Goal: Understand process/instructions: Learn how to perform a task or action

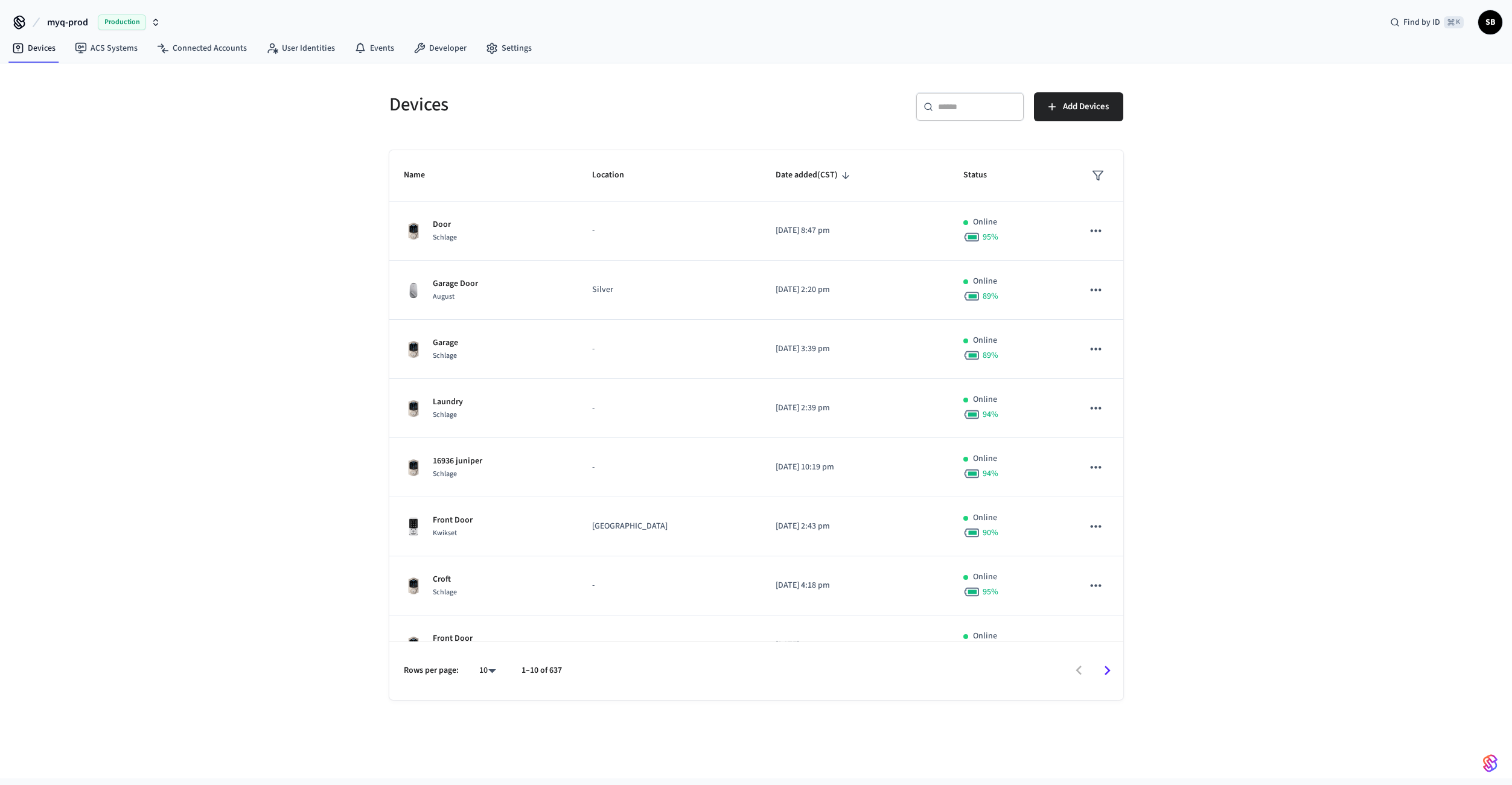
click at [85, 22] on span "myq-prod" at bounding box center [68, 22] width 41 height 14
click at [67, 146] on span "myq-prod-main" at bounding box center [43, 146] width 57 height 12
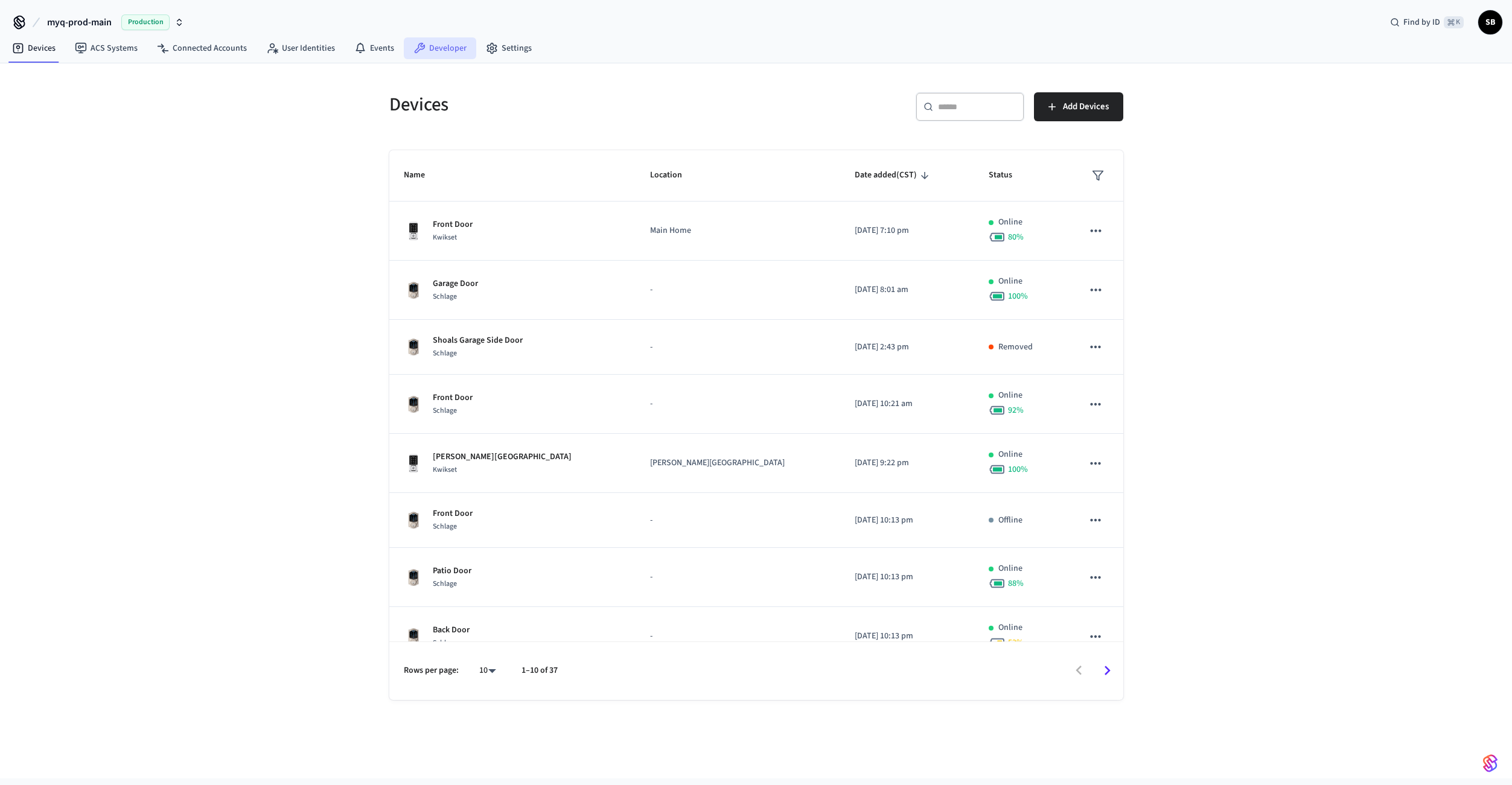
click at [435, 46] on link "Developer" at bounding box center [440, 49] width 72 height 22
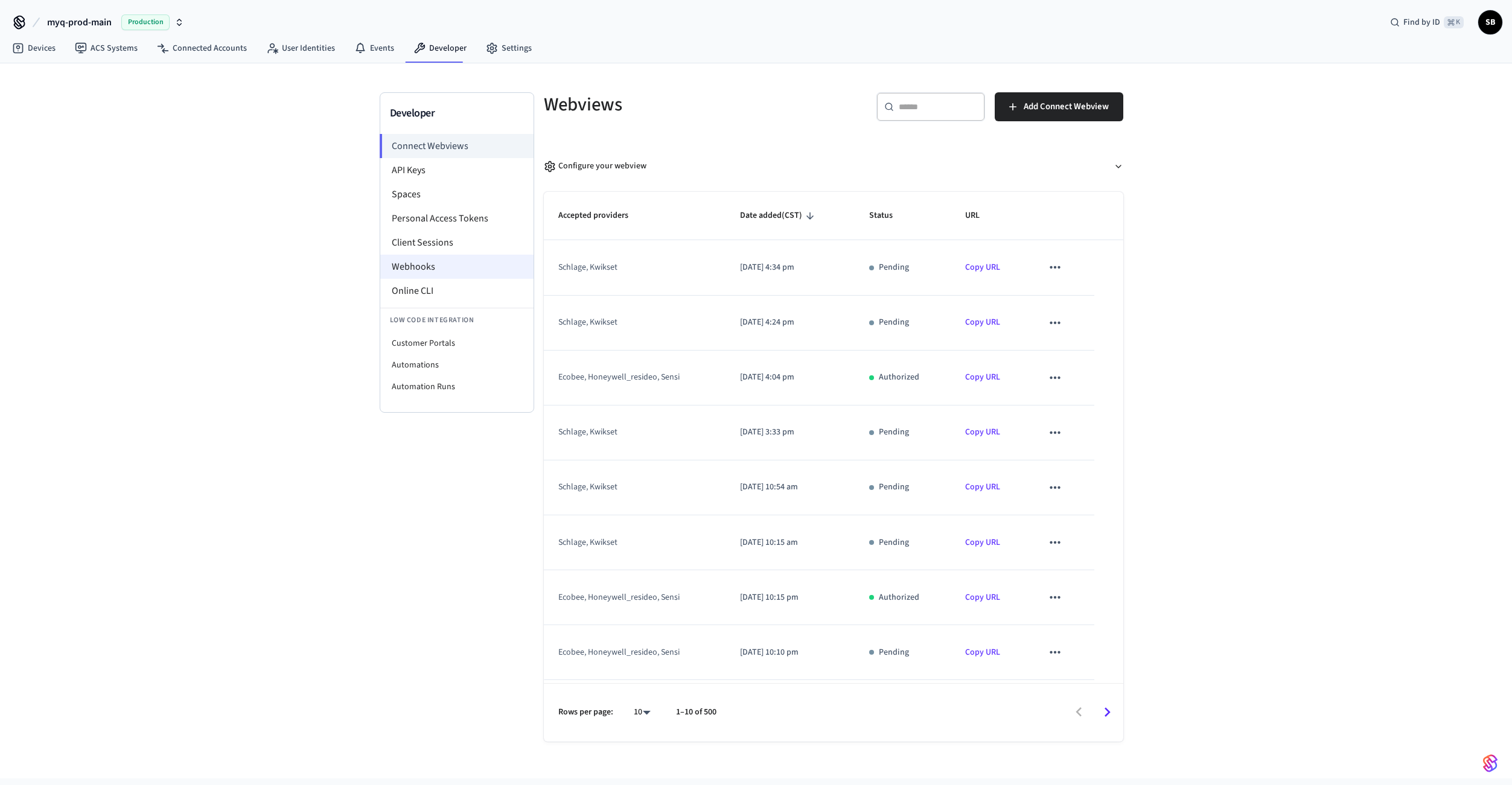
click at [425, 262] on li "Webhooks" at bounding box center [456, 266] width 153 height 24
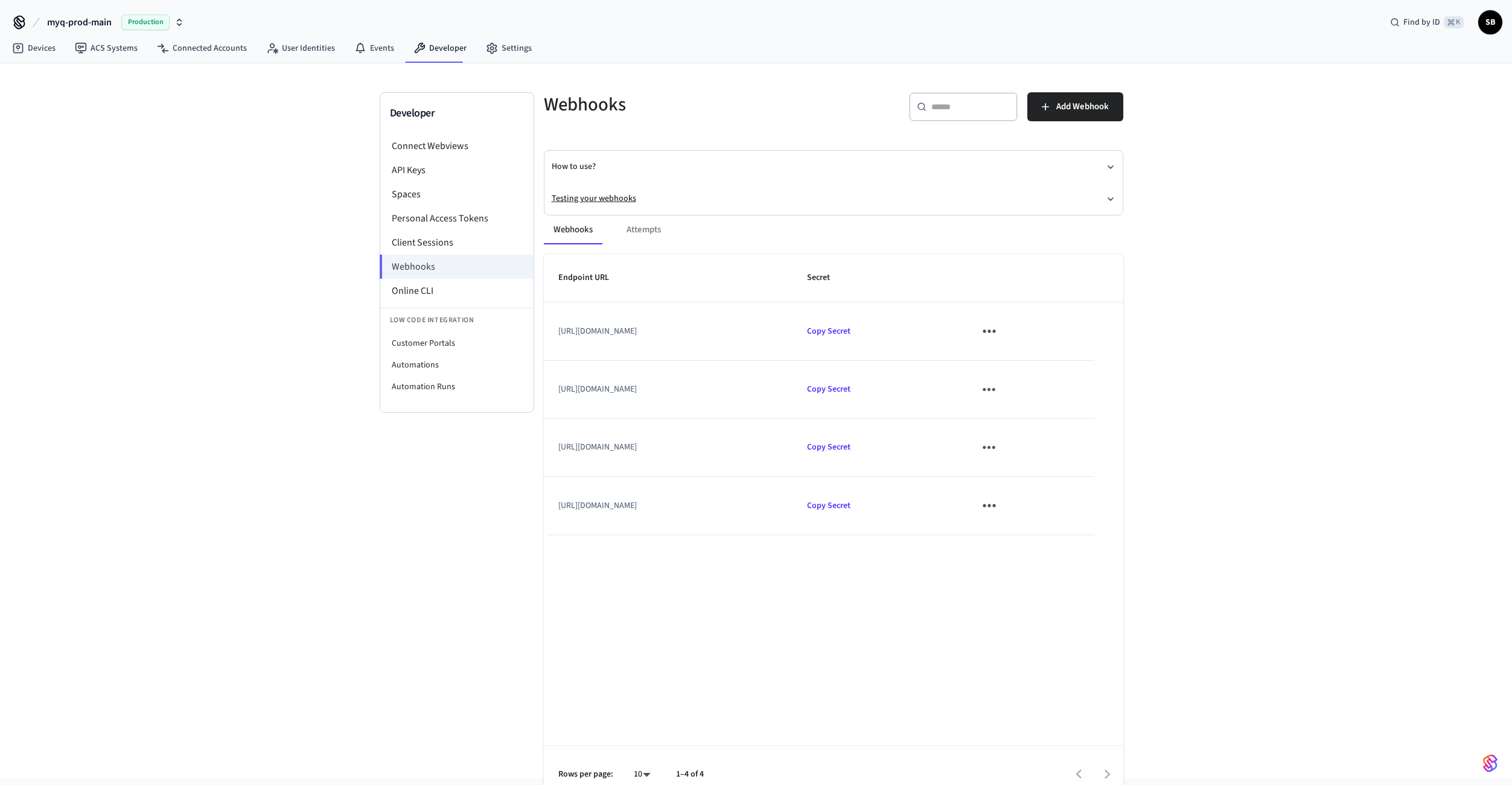
click at [592, 196] on button "Testing your webhooks" at bounding box center [833, 199] width 564 height 32
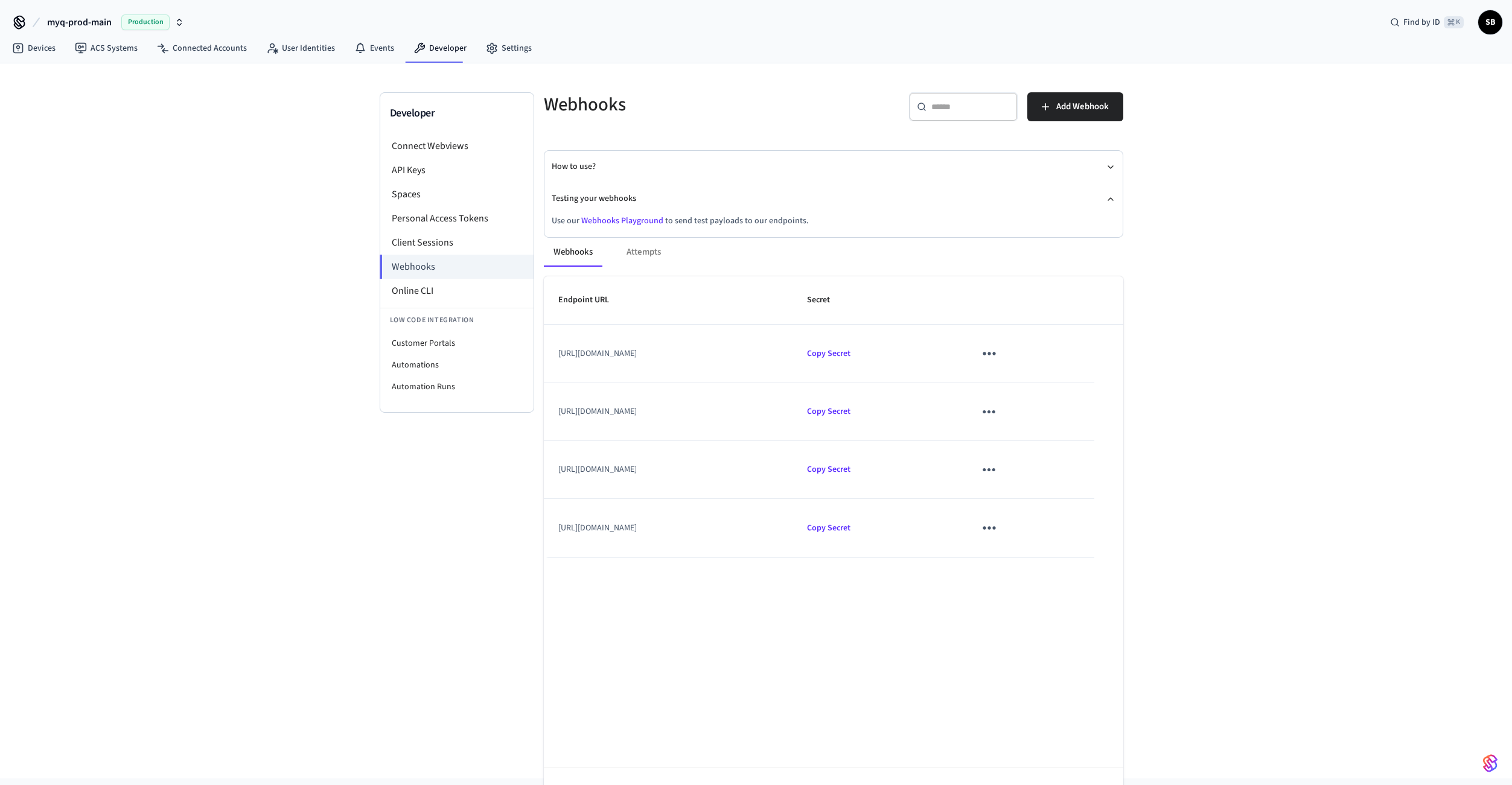
click at [602, 217] on link "Webhooks Playground" at bounding box center [622, 221] width 82 height 12
